Goal: Navigation & Orientation: Find specific page/section

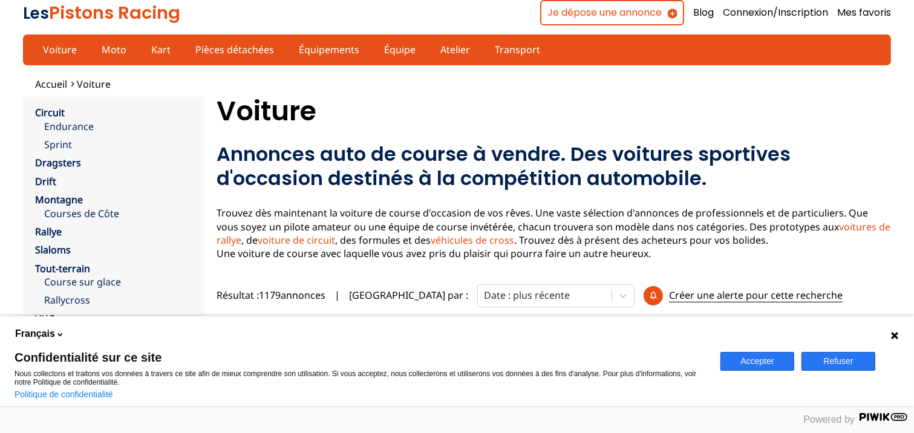
click at [825, 360] on button "Refuser" at bounding box center [838, 361] width 74 height 19
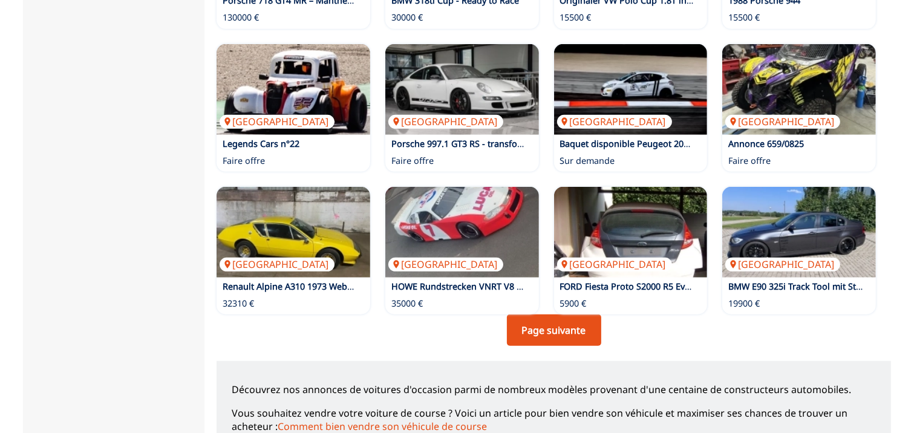
scroll to position [781, 0]
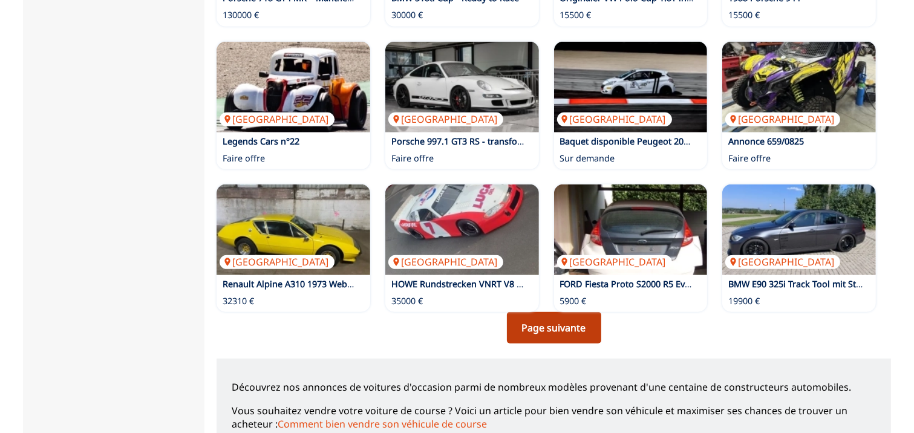
click at [555, 331] on link "Page suivante" at bounding box center [554, 327] width 94 height 31
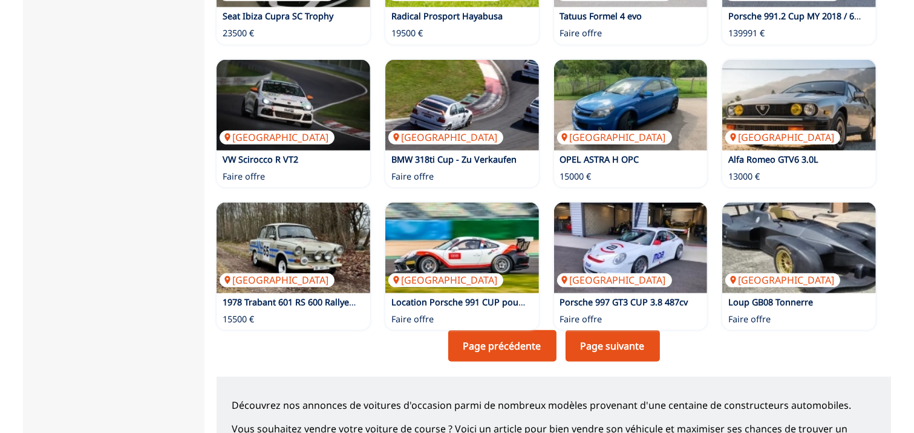
scroll to position [769, 0]
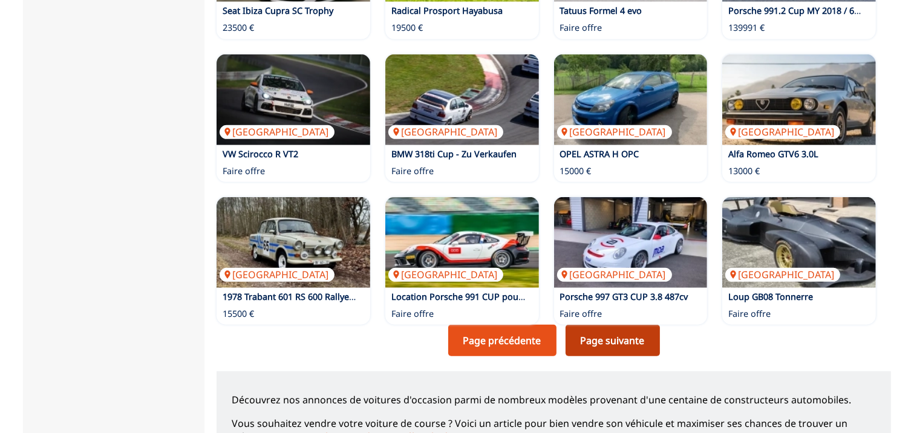
click at [613, 342] on link "Page suivante" at bounding box center [612, 340] width 94 height 31
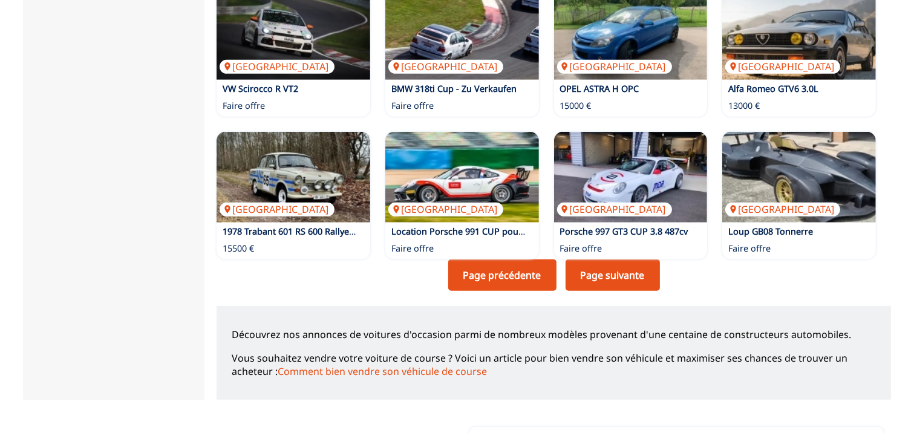
scroll to position [838, 0]
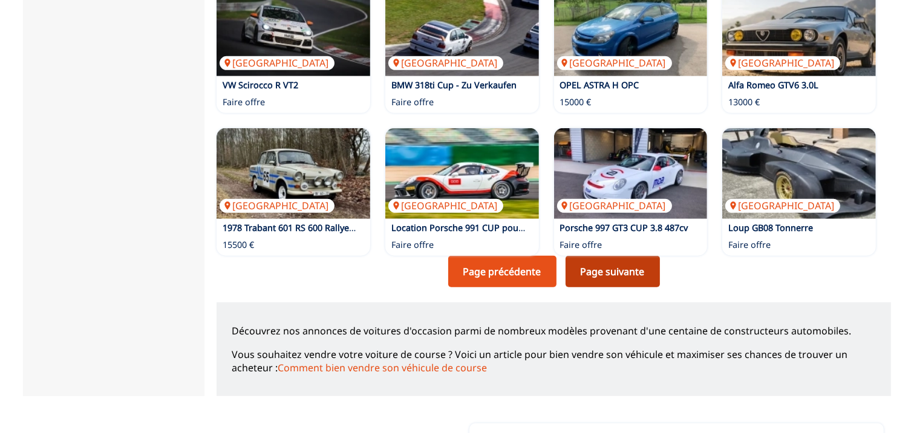
click at [610, 269] on link "Page suivante" at bounding box center [612, 271] width 94 height 31
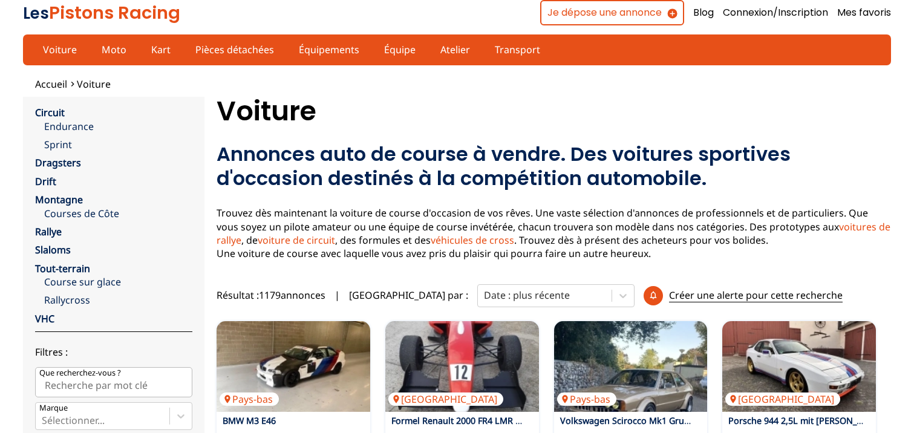
scroll to position [838, 0]
